Goal: Information Seeking & Learning: Find specific page/section

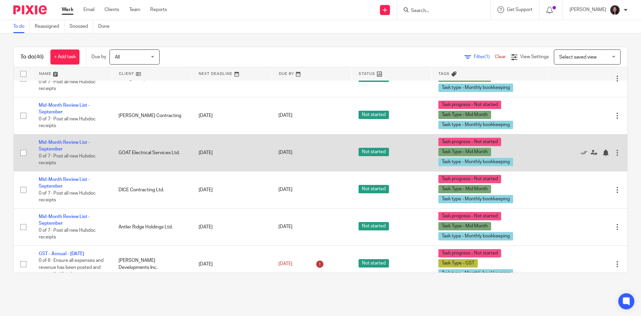
scroll to position [1594, 0]
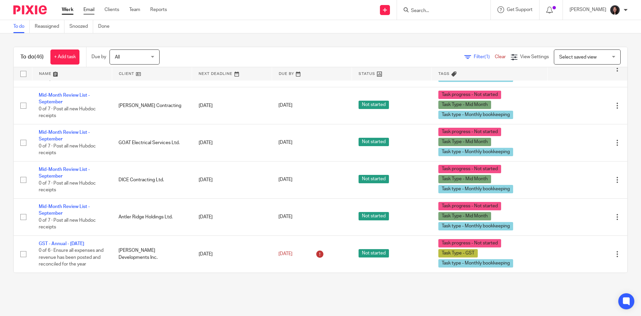
click at [88, 7] on link "Email" at bounding box center [89, 9] width 11 height 7
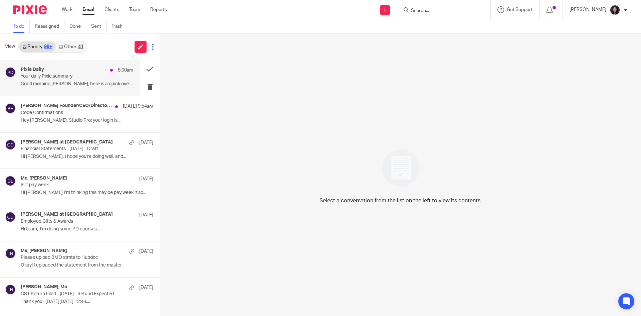
click at [77, 72] on div "Pixie Daily 8:00am" at bounding box center [77, 70] width 113 height 7
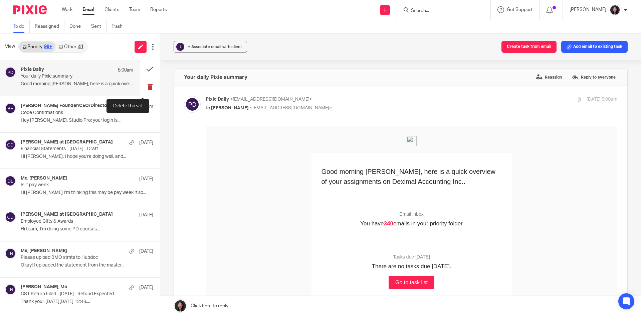
click at [142, 88] on button at bounding box center [150, 87] width 20 height 18
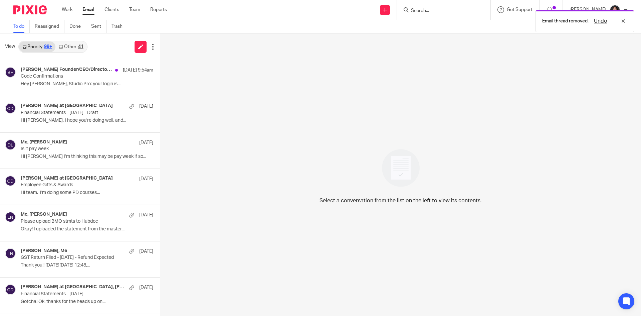
click at [70, 41] on link "Other 41" at bounding box center [70, 46] width 31 height 11
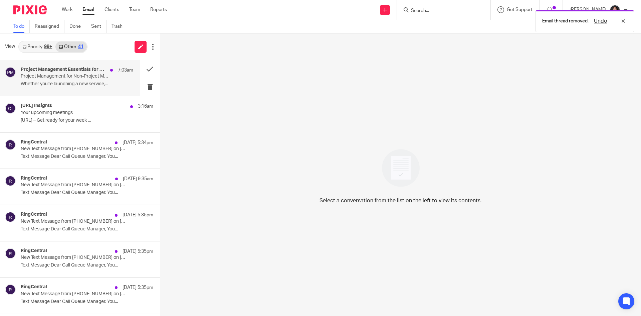
click at [72, 71] on h4 "Project Management Essentials for Non-Project Managers" at bounding box center [64, 70] width 86 height 6
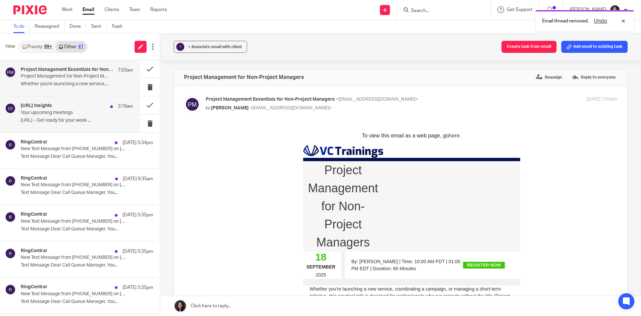
click at [78, 118] on p "Otter.ai – Get ready for your week ..." at bounding box center [77, 121] width 113 height 6
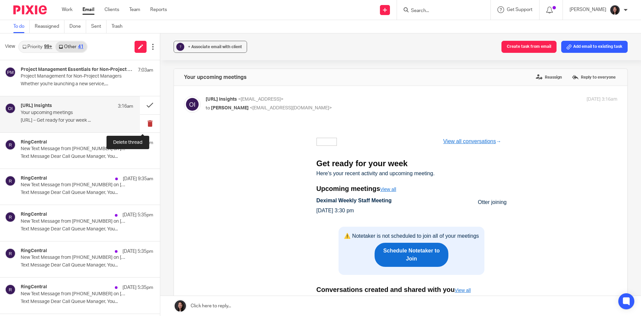
click at [141, 123] on button at bounding box center [150, 124] width 20 height 18
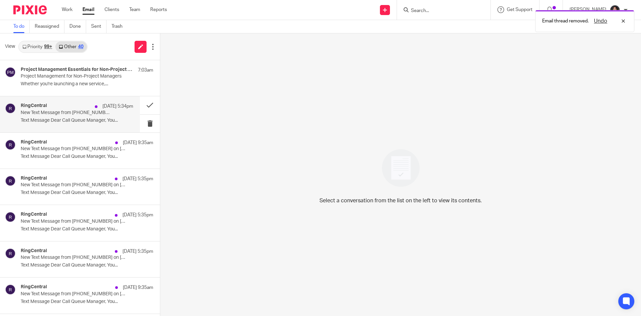
click at [70, 113] on p "New Text Message from (437) 564-0800 on 09/14/2025 5:34 PM" at bounding box center [66, 113] width 90 height 6
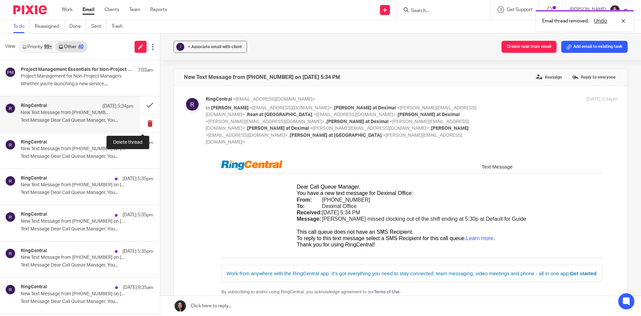
click at [144, 121] on button at bounding box center [150, 124] width 20 height 18
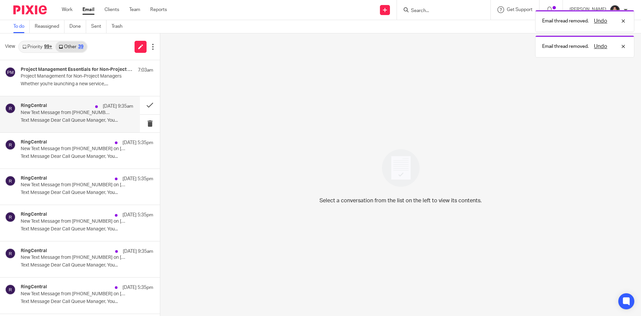
click at [98, 115] on p "New Text Message from (437) 564-0800 on 09/14/2025 9:35 AM" at bounding box center [66, 113] width 90 height 6
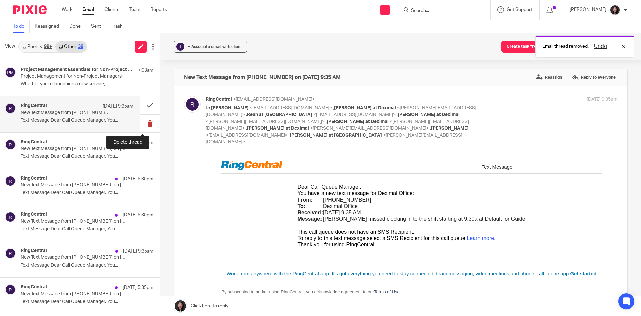
click at [141, 123] on button at bounding box center [150, 124] width 20 height 18
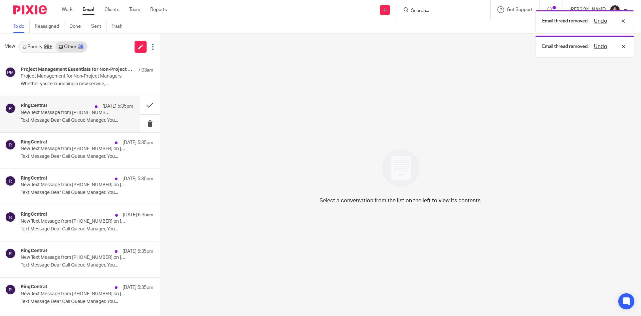
click at [97, 123] on div "RingCentral Sep 13 5:35pm New Text Message from (437) 564-0800 on 09/13/2025 5:…" at bounding box center [77, 114] width 113 height 22
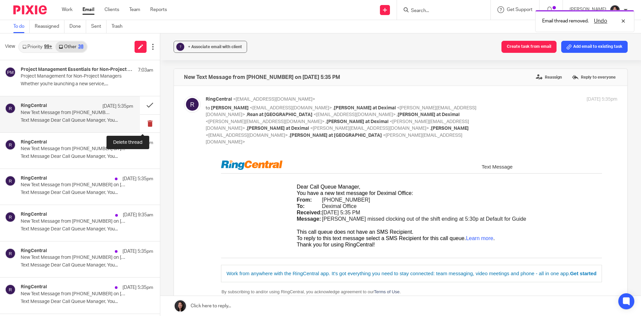
click at [141, 121] on button at bounding box center [150, 124] width 20 height 18
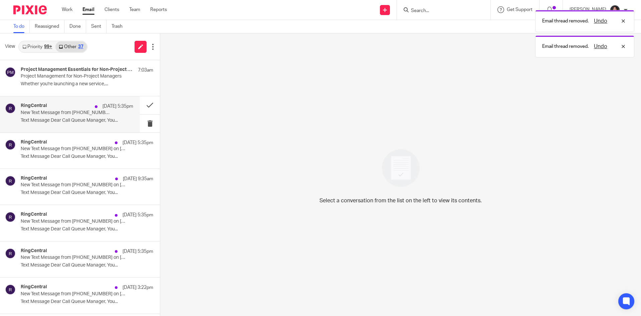
click at [86, 123] on div "RingCentral Sep 13 5:35pm New Text Message from (437) 564-0800 on 09/13/2025 5:…" at bounding box center [77, 114] width 113 height 22
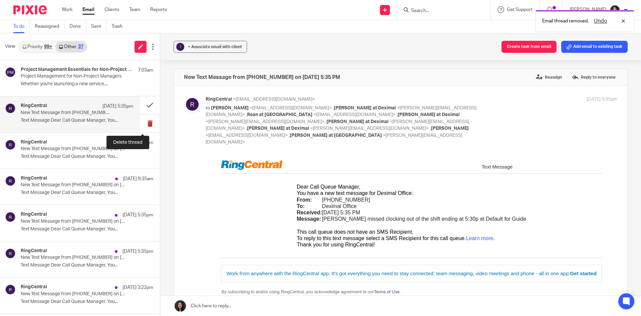
click at [142, 125] on button at bounding box center [150, 124] width 20 height 18
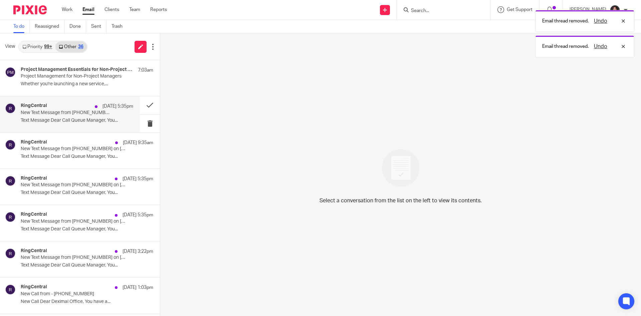
click at [101, 126] on div "RingCentral Sep 13 5:35pm New Text Message from (437) 564-0800 on 09/13/2025 5:…" at bounding box center [70, 114] width 140 height 36
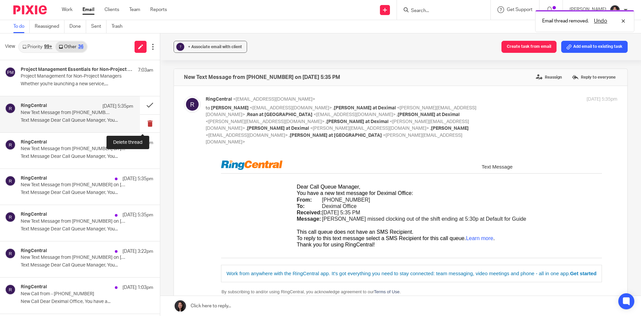
click at [142, 117] on button at bounding box center [150, 124] width 20 height 18
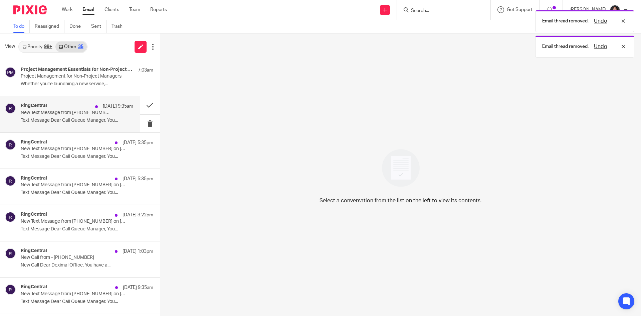
click at [88, 114] on p "New Text Message from (437) 564-0800 on 09/13/2025 9:35 AM" at bounding box center [66, 113] width 90 height 6
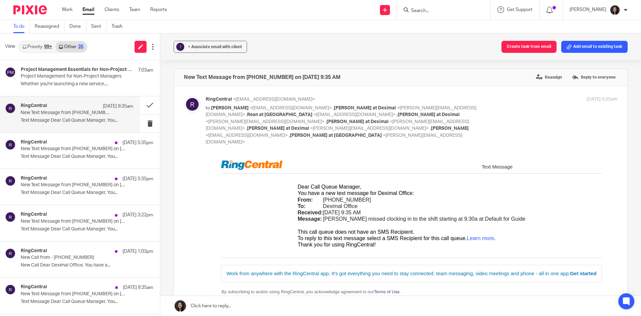
click at [35, 44] on link "Priority 99+" at bounding box center [37, 46] width 36 height 11
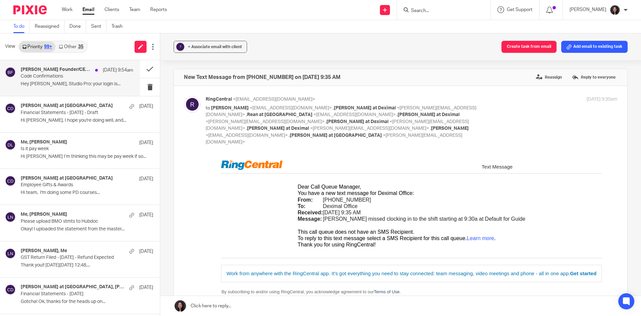
click at [56, 82] on p "Hey Lili, Studio Pro: your login is..." at bounding box center [77, 84] width 113 height 6
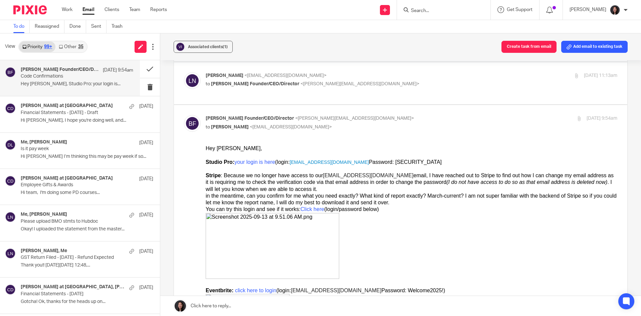
scroll to position [134, 0]
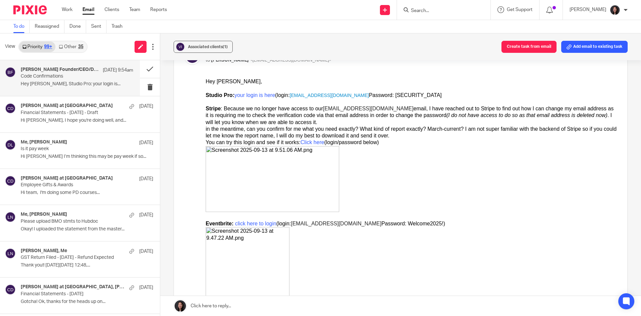
click at [74, 47] on link "Other 35" at bounding box center [70, 46] width 31 height 11
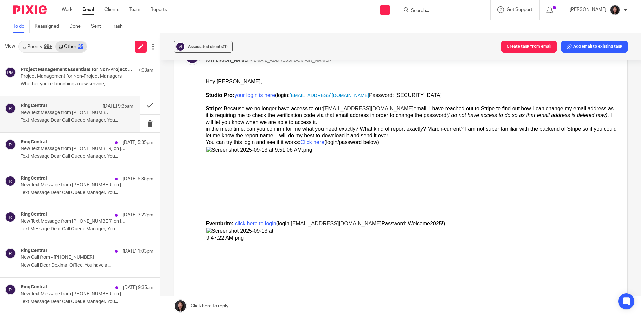
click at [101, 118] on p "Text Message Dear Call Queue Manager, You..." at bounding box center [77, 121] width 113 height 6
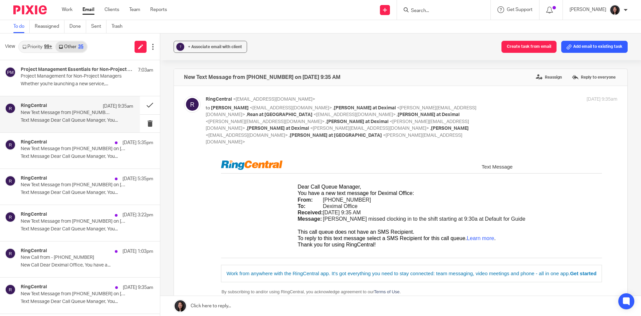
scroll to position [0, 0]
click at [147, 123] on button at bounding box center [150, 124] width 20 height 18
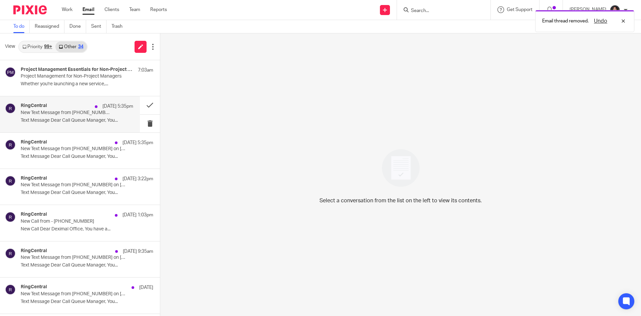
click at [100, 116] on div "RingCentral Sep 12 5:35pm New Text Message from (437) 564-0800 on 09/12/2025 5:…" at bounding box center [77, 114] width 113 height 22
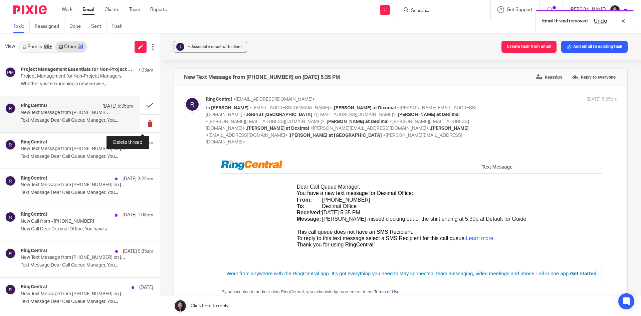
click at [144, 126] on button at bounding box center [150, 124] width 20 height 18
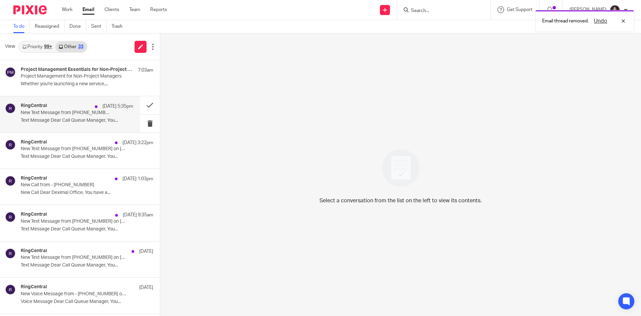
click at [54, 109] on div "RingCentral Sep 12 5:35pm" at bounding box center [77, 106] width 113 height 7
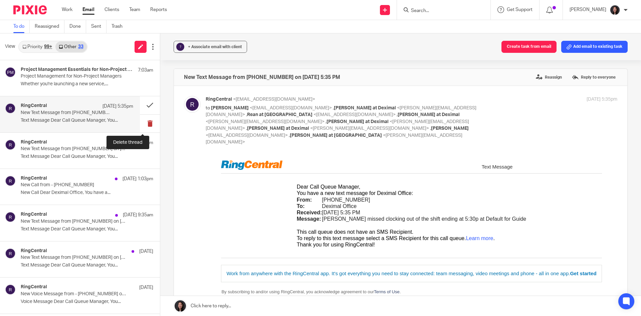
click at [143, 125] on button at bounding box center [150, 124] width 20 height 18
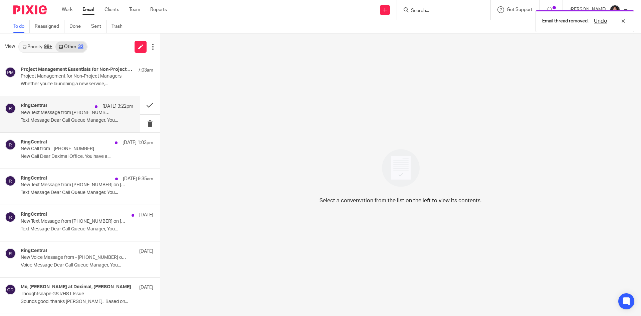
click at [96, 113] on p "New Text Message from (844) 847-3286 on 09/12/2025 3:22 PM" at bounding box center [66, 113] width 90 height 6
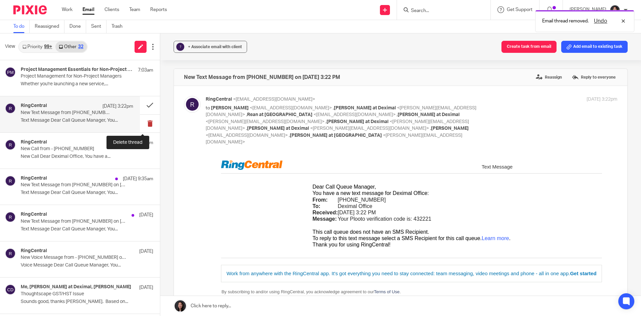
click at [147, 123] on button at bounding box center [150, 124] width 20 height 18
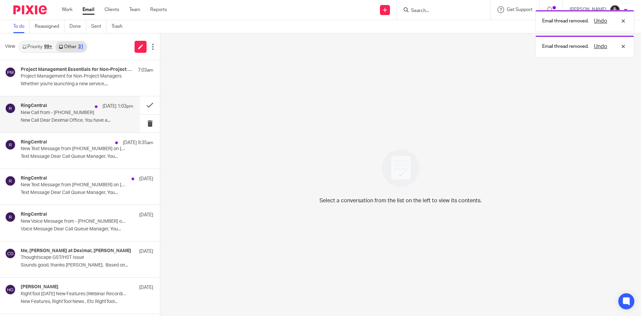
click at [99, 113] on p "New Call from - (604) 989-1699" at bounding box center [66, 113] width 90 height 6
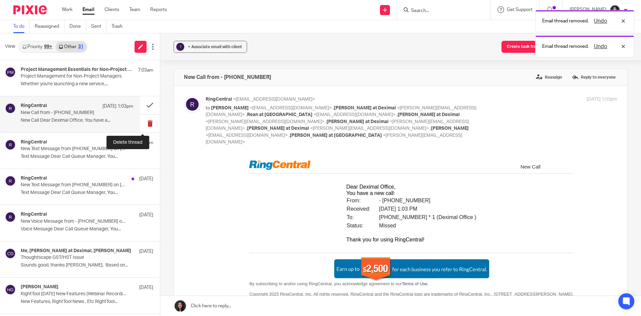
click at [140, 127] on button at bounding box center [150, 124] width 20 height 18
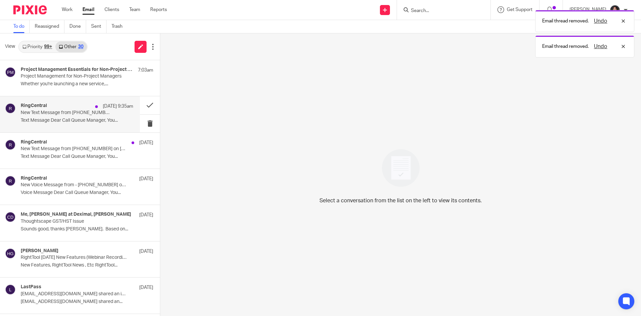
click at [100, 113] on p "New Text Message from (437) 564-0800 on 09/12/2025 9:35 AM" at bounding box center [66, 113] width 90 height 6
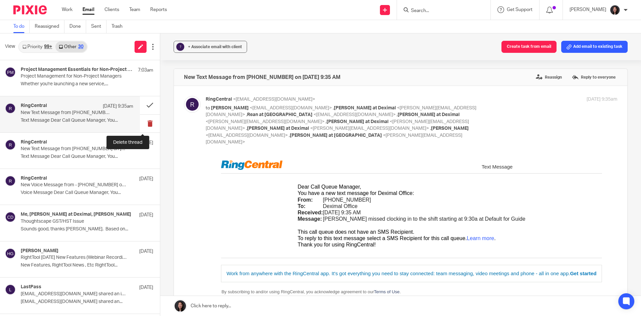
click at [140, 122] on button at bounding box center [150, 124] width 20 height 18
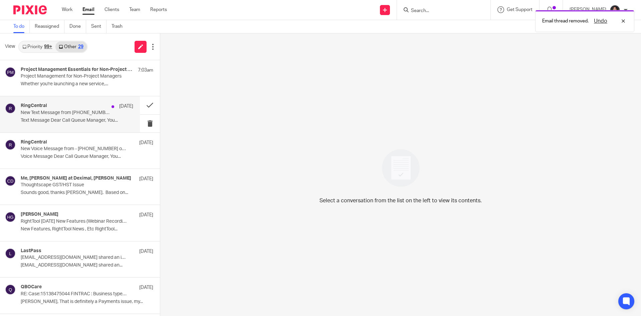
click at [100, 125] on div "RingCentral Sep 11 New Text Message from (437) 564-0800 on 09/11/2025 8:04 PM T…" at bounding box center [70, 114] width 140 height 36
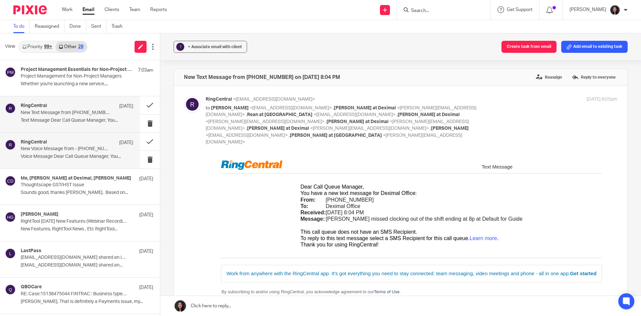
click at [75, 151] on p "New Voice Message from - (250) 954-7764 on 09/05/2025 9:58 AM" at bounding box center [66, 149] width 90 height 6
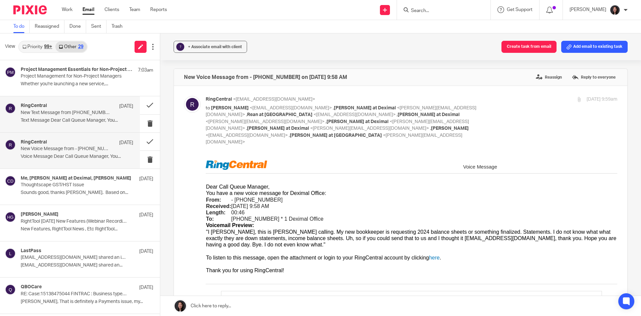
click at [81, 117] on div "RingCentral Sep 11 New Text Message from (437) 564-0800 on 09/11/2025 8:04 PM T…" at bounding box center [77, 114] width 113 height 22
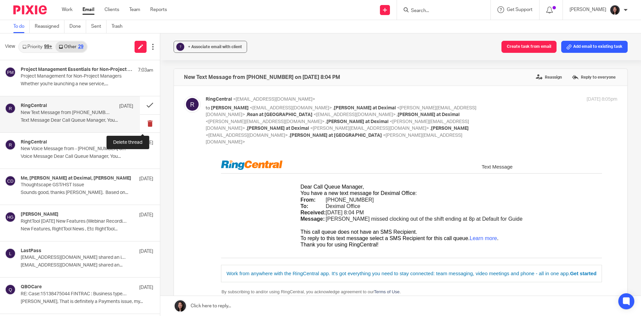
click at [140, 123] on button at bounding box center [150, 124] width 20 height 18
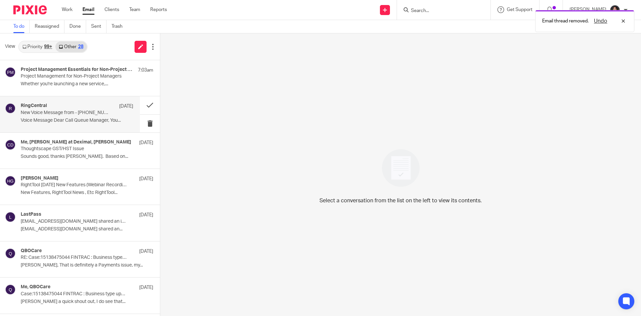
click at [81, 111] on p "New Voice Message from - (250) 954-7764 on 09/05/2025 9:58 AM" at bounding box center [66, 113] width 90 height 6
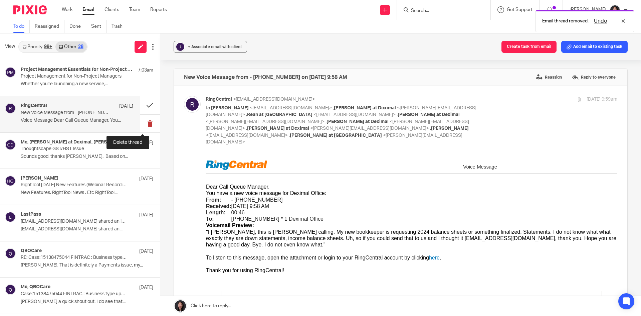
click at [140, 125] on button at bounding box center [150, 124] width 20 height 18
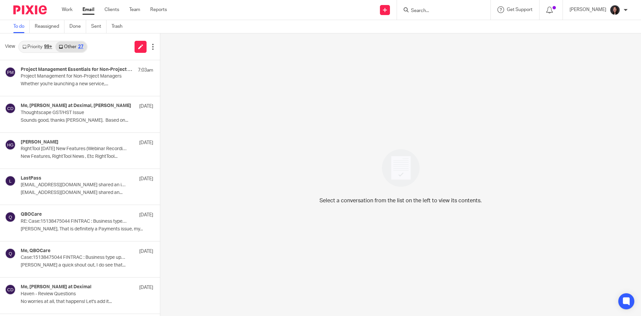
click at [47, 52] on div "Priority 99+ Other 27" at bounding box center [52, 47] width 69 height 12
click at [41, 48] on link "Priority 99+" at bounding box center [37, 46] width 36 height 11
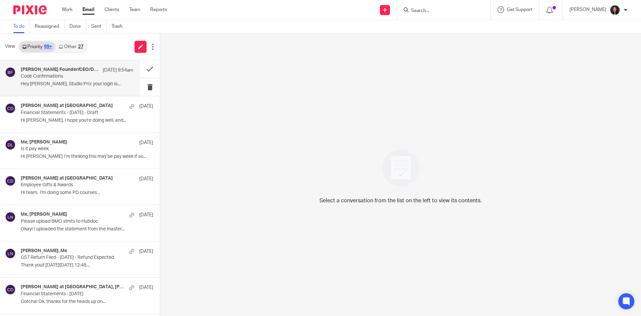
click at [67, 84] on p "Hey Lili, Studio Pro: your login is..." at bounding box center [77, 84] width 113 height 6
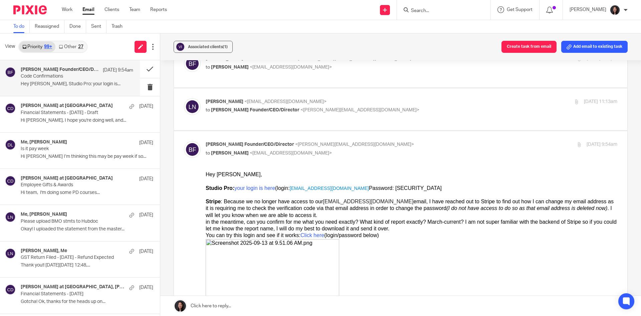
scroll to position [67, 0]
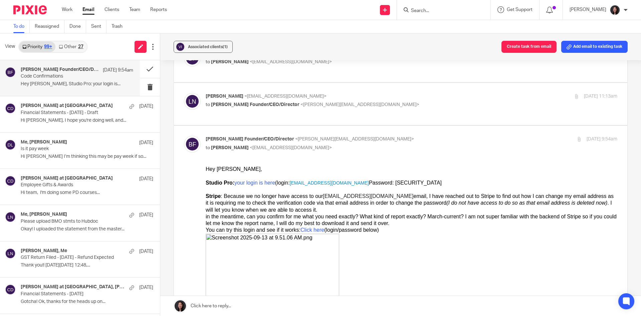
scroll to position [0, 0]
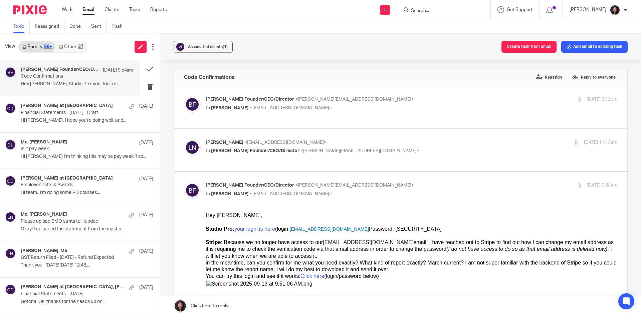
click at [428, 11] on input "Search" at bounding box center [441, 11] width 60 height 6
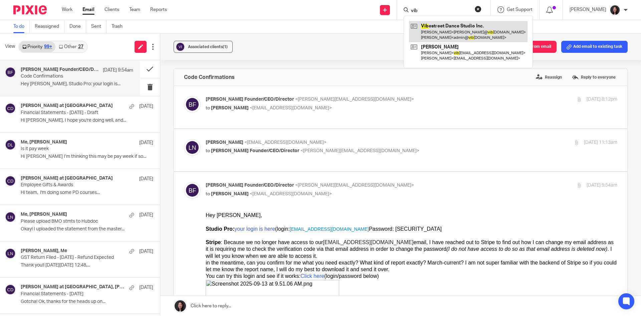
type input "vib"
click at [447, 24] on link at bounding box center [468, 31] width 119 height 21
